Goal: Task Accomplishment & Management: Manage account settings

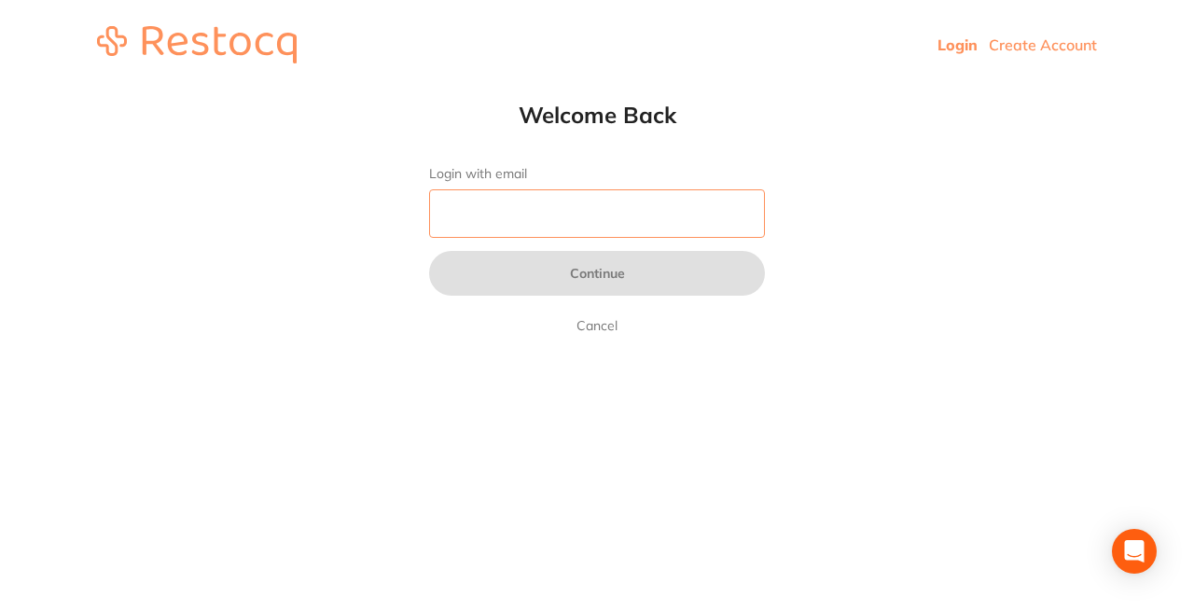
click at [502, 203] on input "Login with email" at bounding box center [597, 213] width 336 height 48
click at [534, 210] on input "Login with email" at bounding box center [597, 213] width 336 height 48
type input "[EMAIL_ADDRESS][DOMAIN_NAME]"
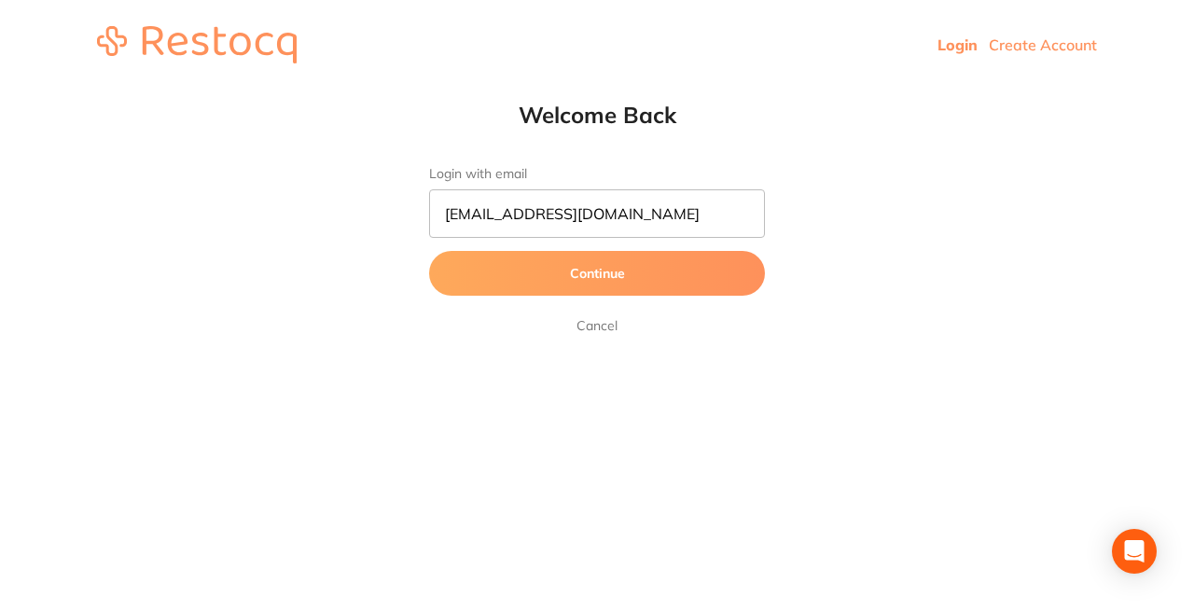
click at [575, 270] on button "Continue" at bounding box center [597, 273] width 336 height 45
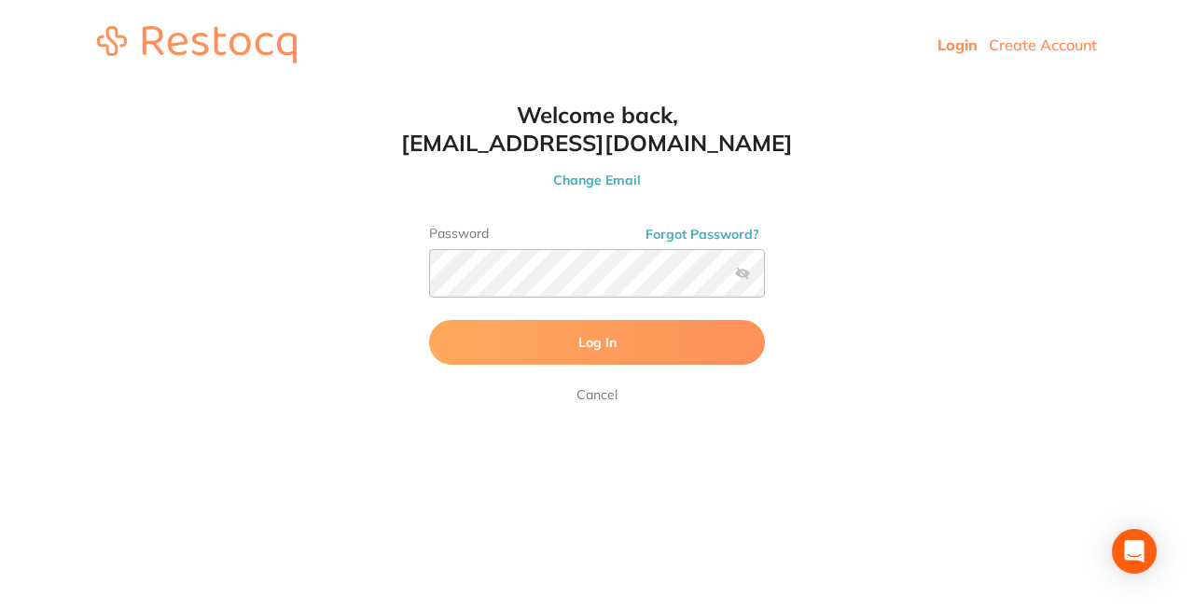
click at [598, 339] on span "Log In" at bounding box center [597, 342] width 38 height 17
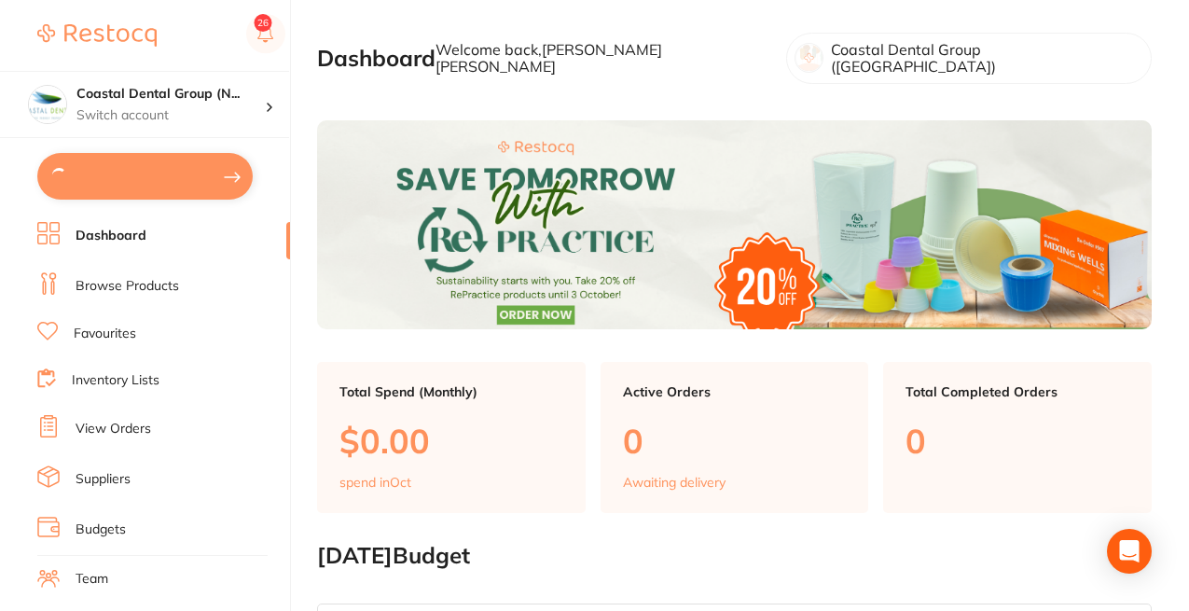
type textarea "CLosed [DATE]"
